Goal: Transaction & Acquisition: Book appointment/travel/reservation

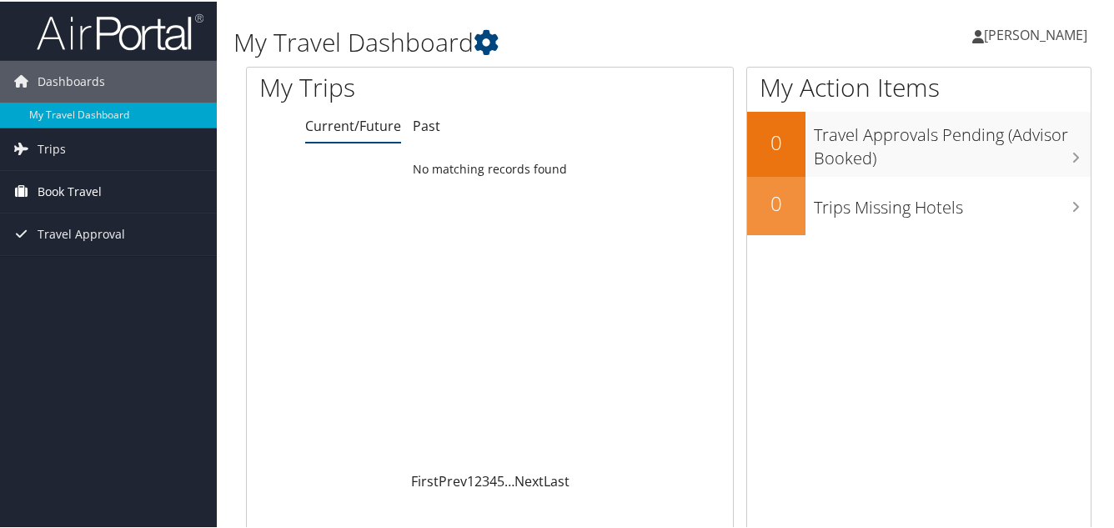
click at [97, 185] on span "Book Travel" at bounding box center [70, 190] width 64 height 42
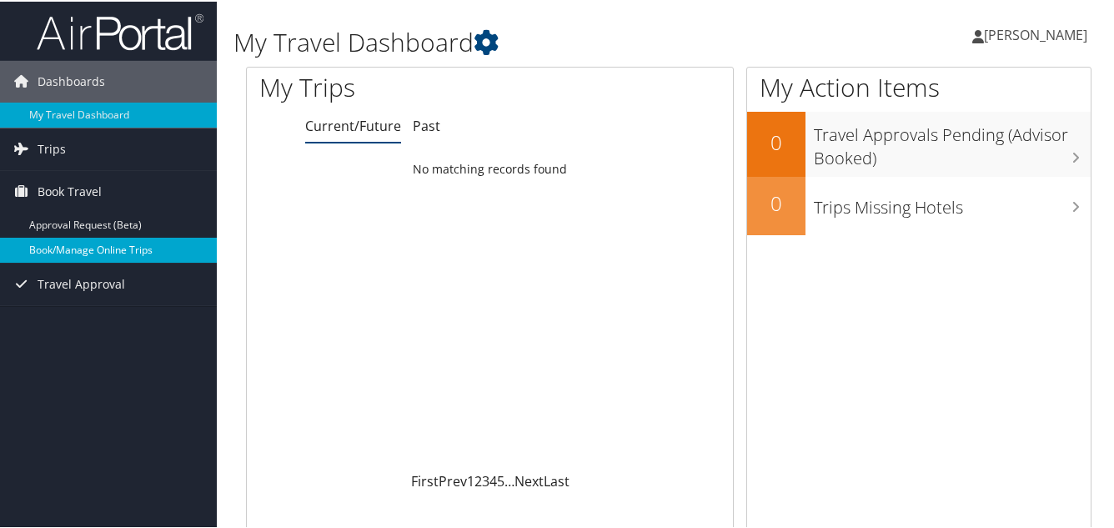
click at [96, 249] on link "Book/Manage Online Trips" at bounding box center [108, 248] width 217 height 25
